Goal: Information Seeking & Learning: Learn about a topic

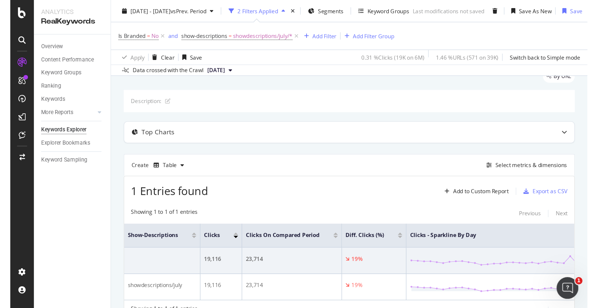
scroll to position [1, 0]
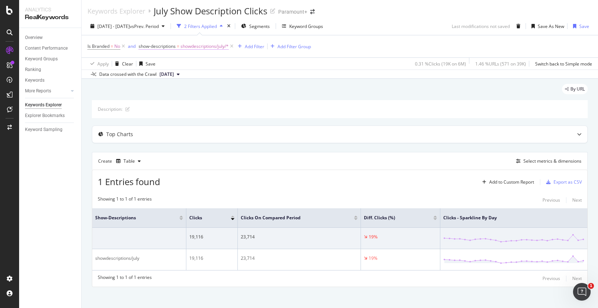
click at [187, 47] on span "showdescriptions/july/*" at bounding box center [204, 46] width 48 height 10
click at [378, 75] on div "Data crossed with the Crawl [DATE]" at bounding box center [340, 73] width 516 height 9
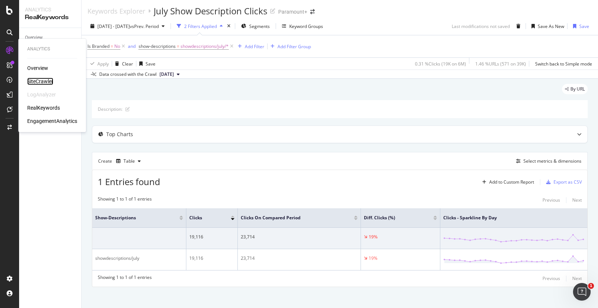
click at [41, 80] on div "SiteCrawler" at bounding box center [40, 81] width 26 height 7
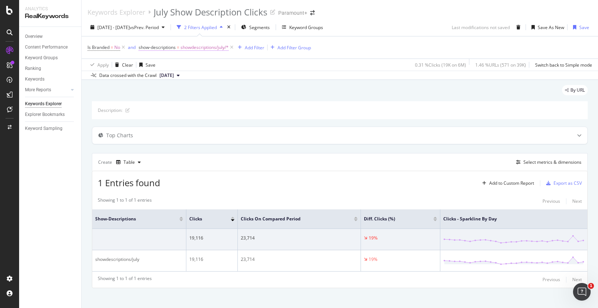
click at [158, 47] on span "show-descriptions" at bounding box center [157, 47] width 37 height 6
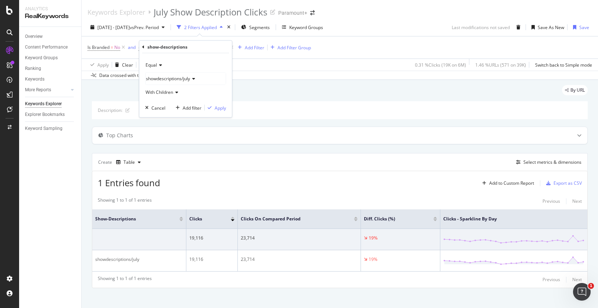
click at [143, 45] on icon at bounding box center [143, 46] width 2 height 4
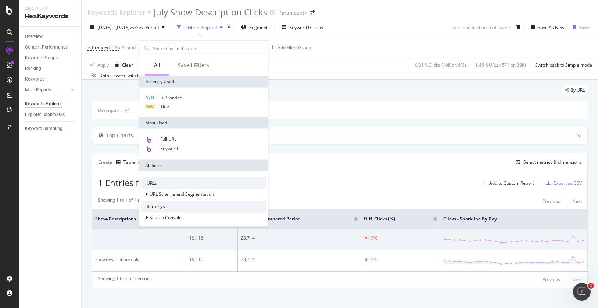
click at [377, 101] on div "Description:" at bounding box center [340, 110] width 496 height 18
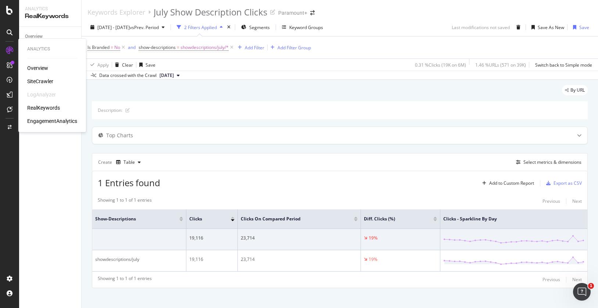
click at [40, 81] on div "SiteCrawler" at bounding box center [40, 81] width 26 height 7
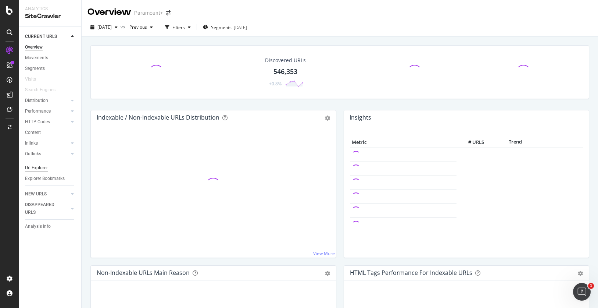
click at [42, 166] on div "Url Explorer" at bounding box center [36, 168] width 23 height 8
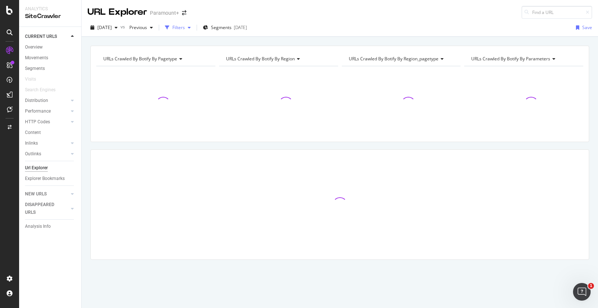
click at [194, 29] on div "button" at bounding box center [189, 27] width 9 height 4
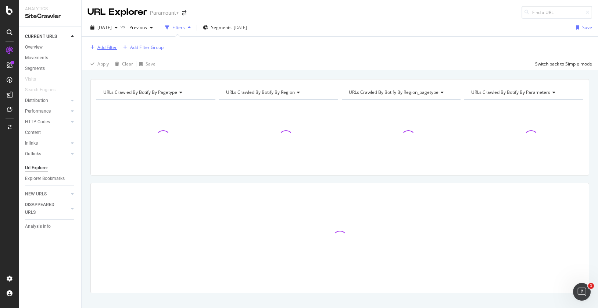
click at [110, 46] on div "Add Filter" at bounding box center [106, 47] width 19 height 6
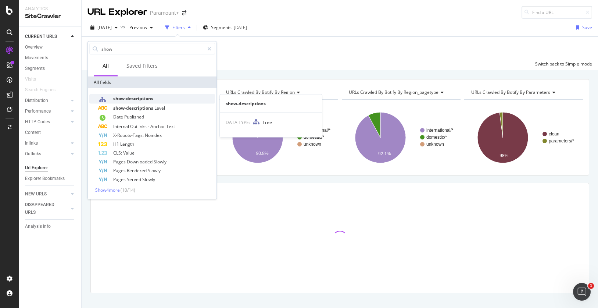
type input "show"
click at [136, 97] on span "show-descriptions" at bounding box center [133, 98] width 40 height 6
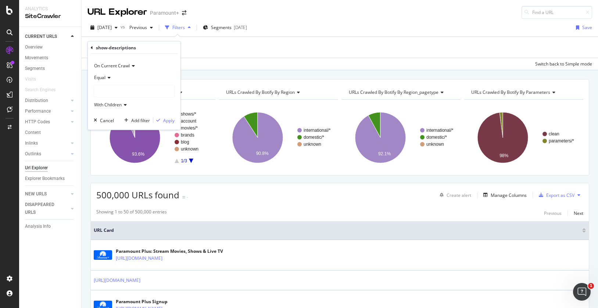
click at [136, 92] on div at bounding box center [134, 91] width 80 height 12
click at [99, 114] on icon at bounding box center [99, 115] width 3 height 4
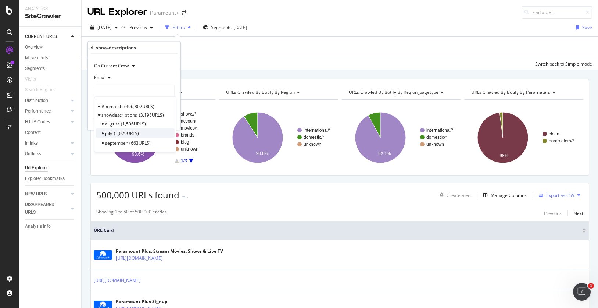
click at [134, 134] on span "1,029 URLS" at bounding box center [126, 133] width 25 height 6
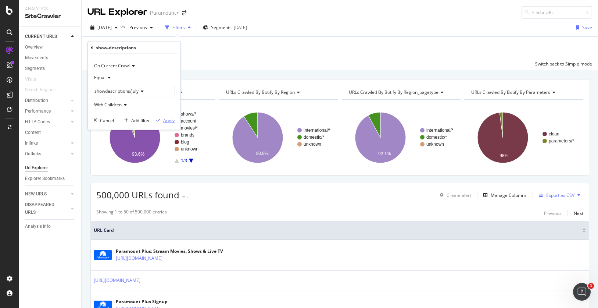
click at [167, 122] on div "Apply" at bounding box center [168, 120] width 11 height 6
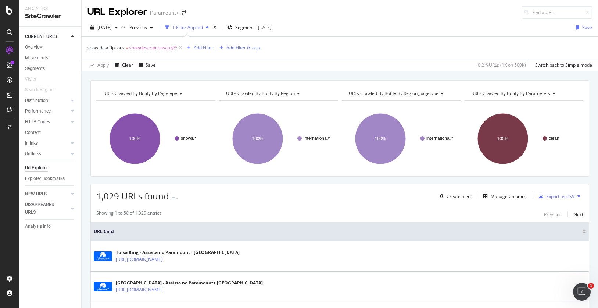
click at [378, 211] on div "Showing 1 to 50 of 1,029 entries Previous Next" at bounding box center [340, 214] width 498 height 9
click at [378, 196] on div "Manage Columns" at bounding box center [509, 196] width 36 height 6
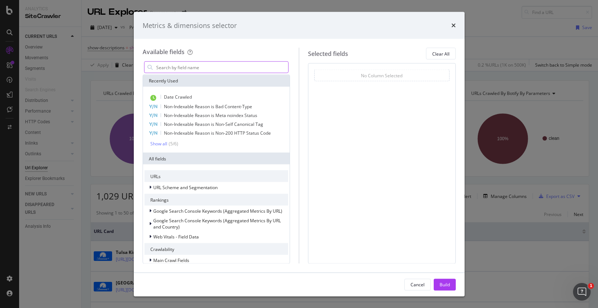
click at [207, 68] on input "modal" at bounding box center [221, 67] width 133 height 11
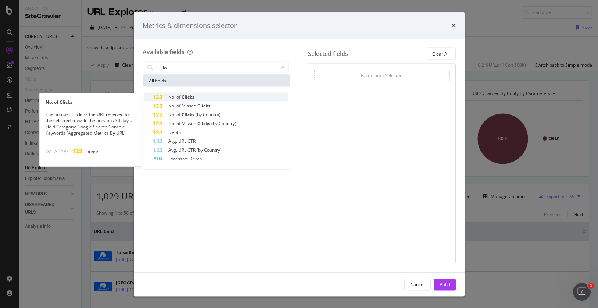
type input "clicks"
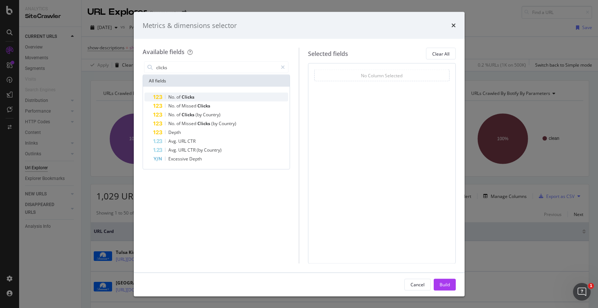
click at [219, 97] on div "No. of Clicks" at bounding box center [220, 97] width 135 height 9
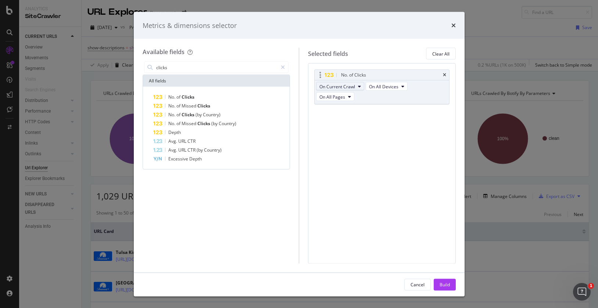
click at [348, 85] on span "On Current Crawl" at bounding box center [337, 86] width 36 height 6
click at [378, 111] on div "No. of Clicks On Current Crawl On All Devices On All Pages You can use this fie…" at bounding box center [381, 94] width 135 height 51
click at [358, 86] on button "On Current Crawl" at bounding box center [340, 86] width 48 height 9
click at [378, 25] on div "Metrics & dimensions selector" at bounding box center [299, 26] width 313 height 10
click at [378, 25] on icon "times" at bounding box center [453, 25] width 4 height 6
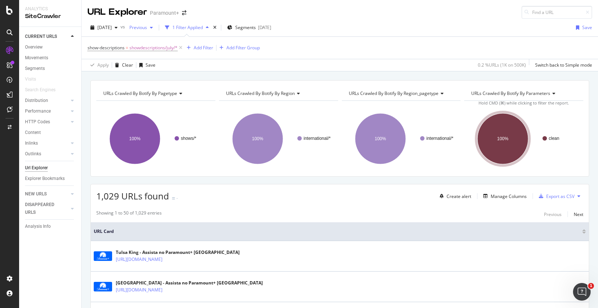
click at [155, 24] on div "Previous" at bounding box center [140, 27] width 29 height 11
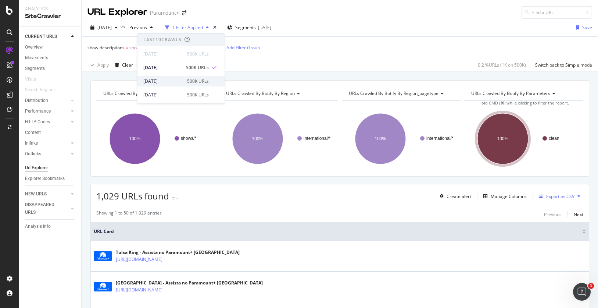
scroll to position [175, 0]
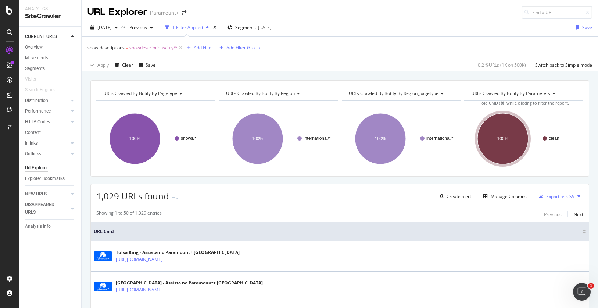
click at [378, 66] on div "Apply Clear Save 0.2 % URLs ( 1K on 500K ) Switch back to Simple mode" at bounding box center [340, 65] width 516 height 12
click at [378, 194] on div "Manage Columns" at bounding box center [509, 196] width 36 height 6
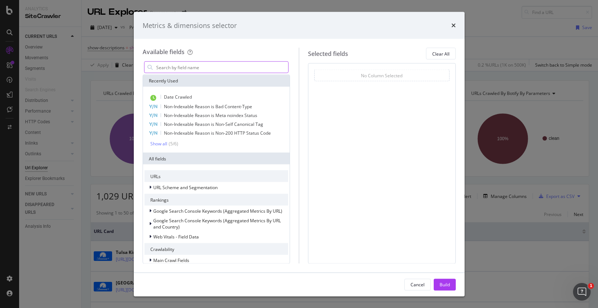
click at [196, 71] on input "modal" at bounding box center [221, 67] width 133 height 11
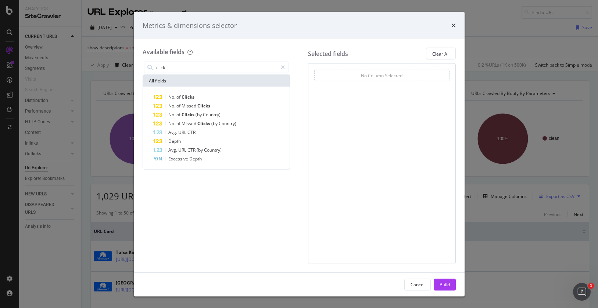
type input "click"
click at [179, 96] on span "of" at bounding box center [178, 97] width 5 height 6
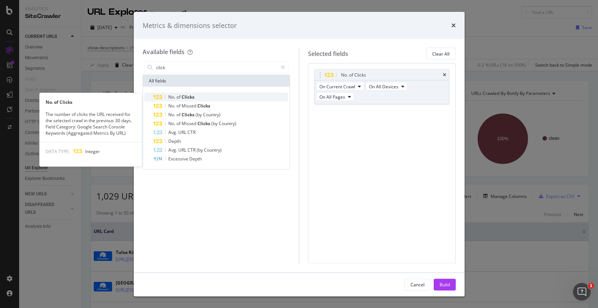
click at [194, 93] on div "No. of Clicks" at bounding box center [220, 97] width 135 height 9
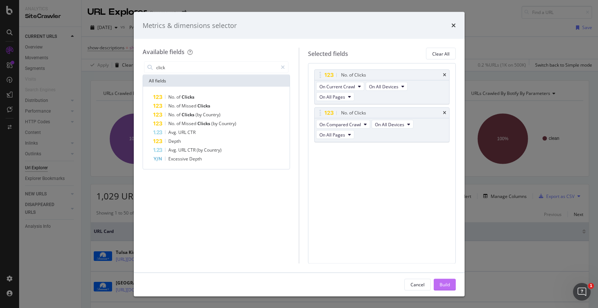
click at [378, 249] on button "Build" at bounding box center [445, 284] width 22 height 12
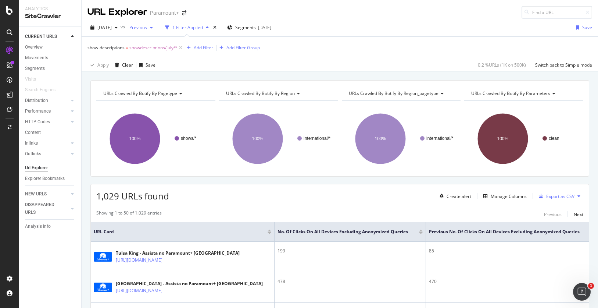
click at [147, 29] on span "Previous" at bounding box center [136, 27] width 21 height 6
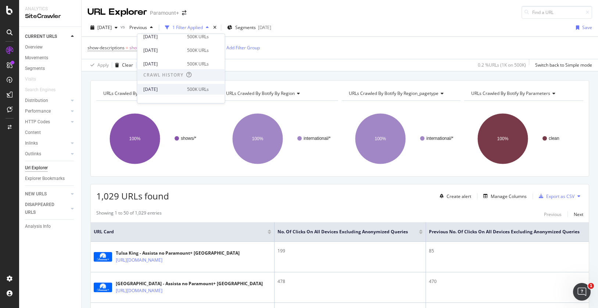
click at [187, 88] on div "500K URLs" at bounding box center [198, 89] width 22 height 7
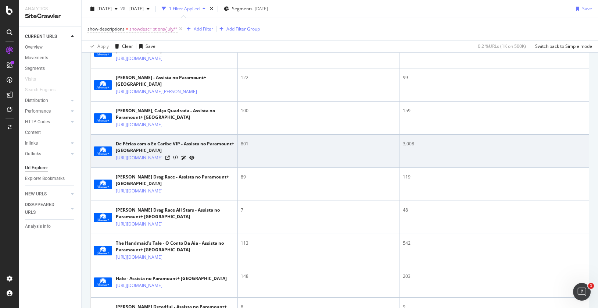
scroll to position [575, 0]
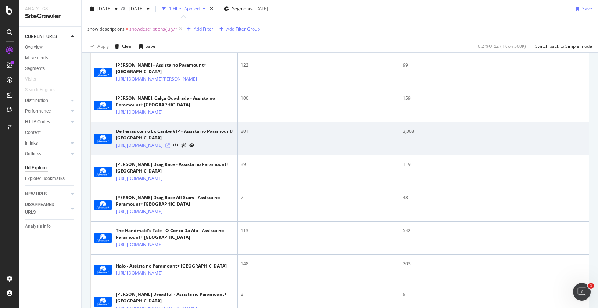
click at [170, 147] on icon at bounding box center [167, 145] width 4 height 4
click at [120, 149] on link "[URL][DOMAIN_NAME]" at bounding box center [139, 145] width 47 height 7
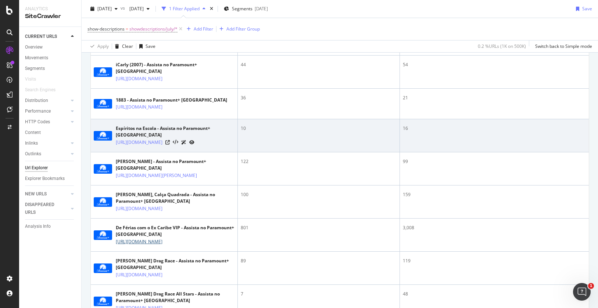
scroll to position [612, 0]
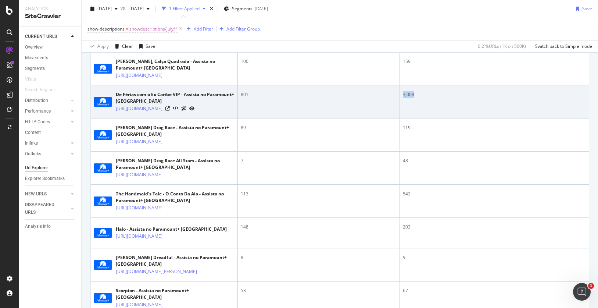
drag, startPoint x: 416, startPoint y: 114, endPoint x: 403, endPoint y: 115, distance: 13.3
click at [378, 98] on div "3,008" at bounding box center [494, 94] width 183 height 7
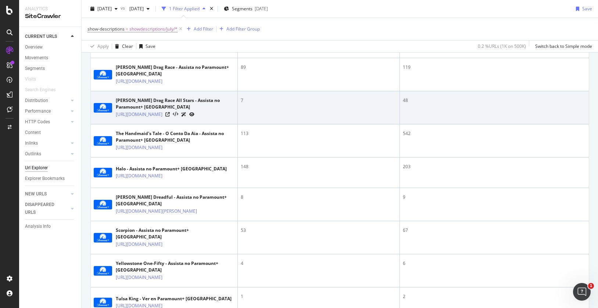
scroll to position [707, 0]
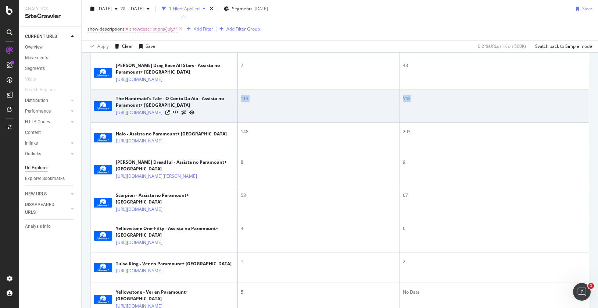
drag, startPoint x: 412, startPoint y: 133, endPoint x: 241, endPoint y: 133, distance: 171.3
click at [241, 122] on tr "The Handmaid's Tale - O Conto Da Aia - Assista no Paramount+ [GEOGRAPHIC_DATA] …" at bounding box center [340, 105] width 498 height 33
drag, startPoint x: 419, startPoint y: 172, endPoint x: 240, endPoint y: 131, distance: 183.3
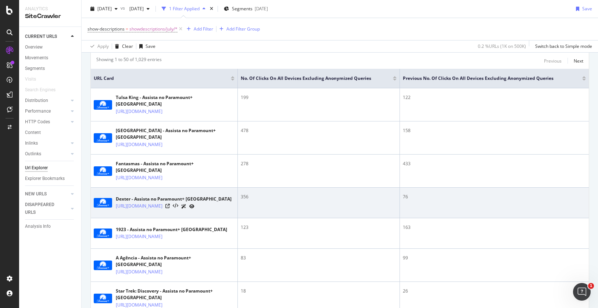
scroll to position [159, 0]
